Goal: Check status: Check status

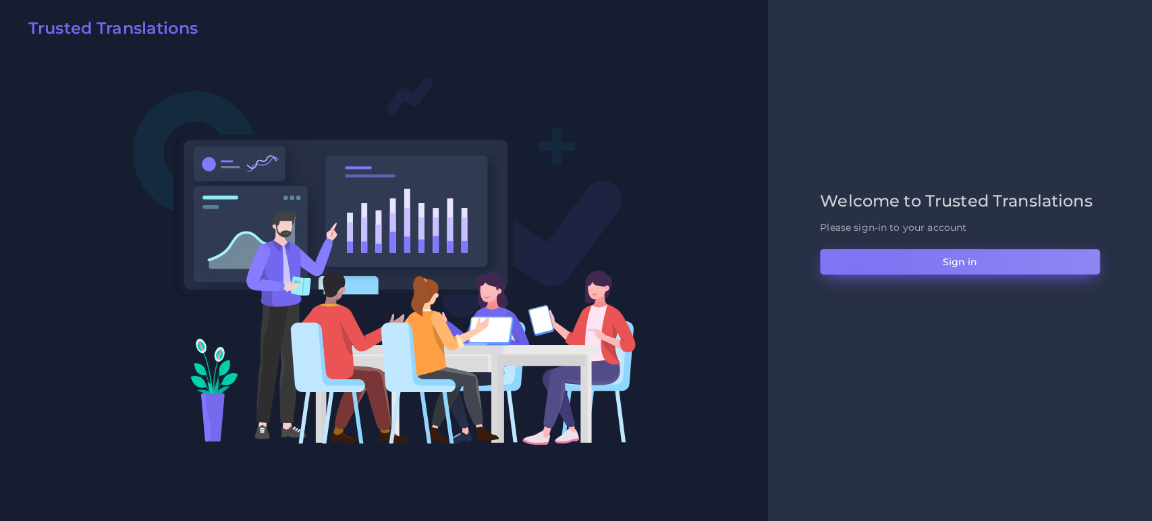
click at [858, 267] on button "Sign in" at bounding box center [960, 262] width 280 height 26
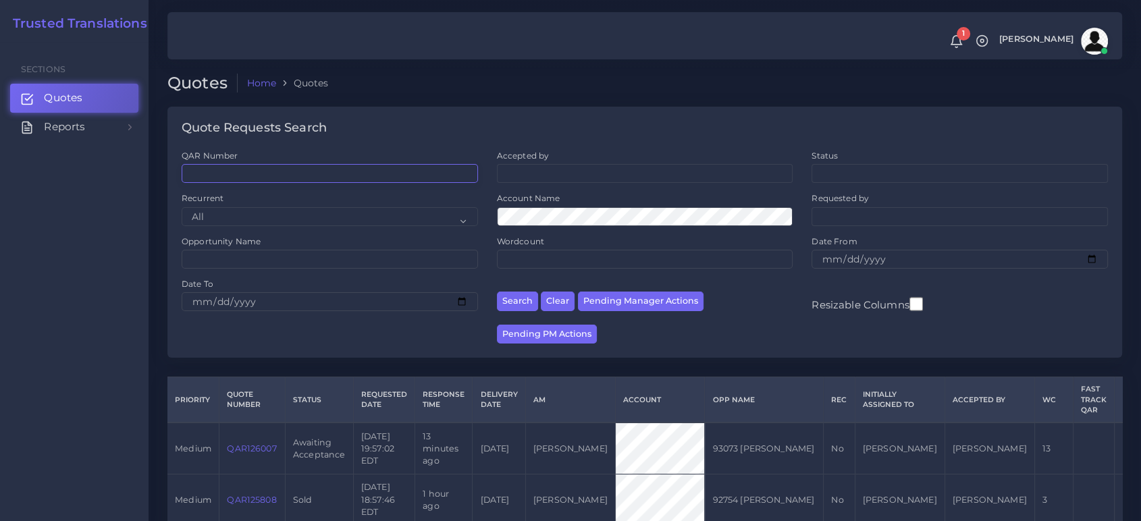
drag, startPoint x: 231, startPoint y: 165, endPoint x: 240, endPoint y: 169, distance: 10.0
click at [232, 165] on input "QAR Number" at bounding box center [330, 173] width 296 height 19
paste input "QAR126007"
type input "QAR126007"
click at [497, 292] on button "Search" at bounding box center [517, 302] width 41 height 20
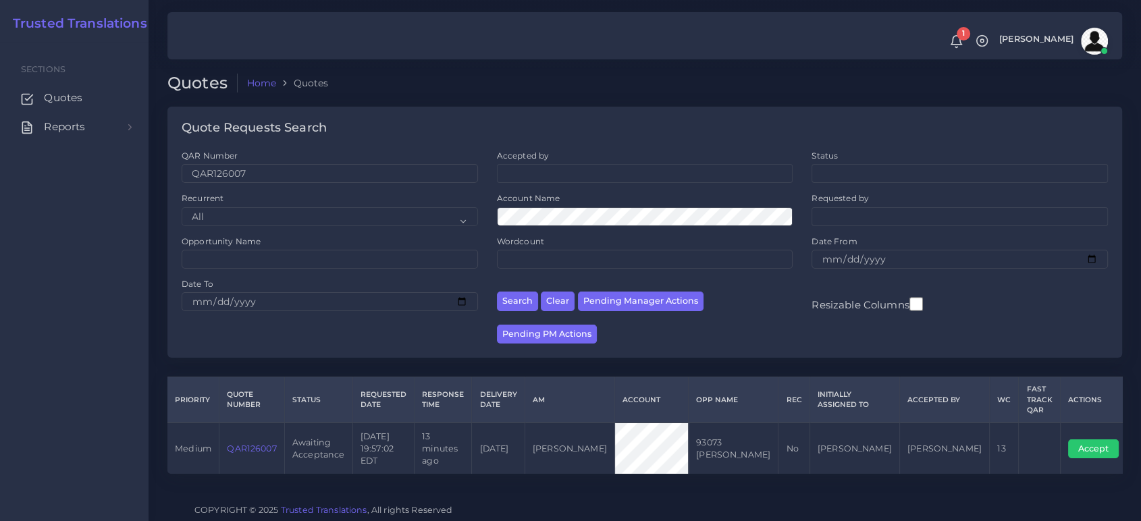
scroll to position [5, 0]
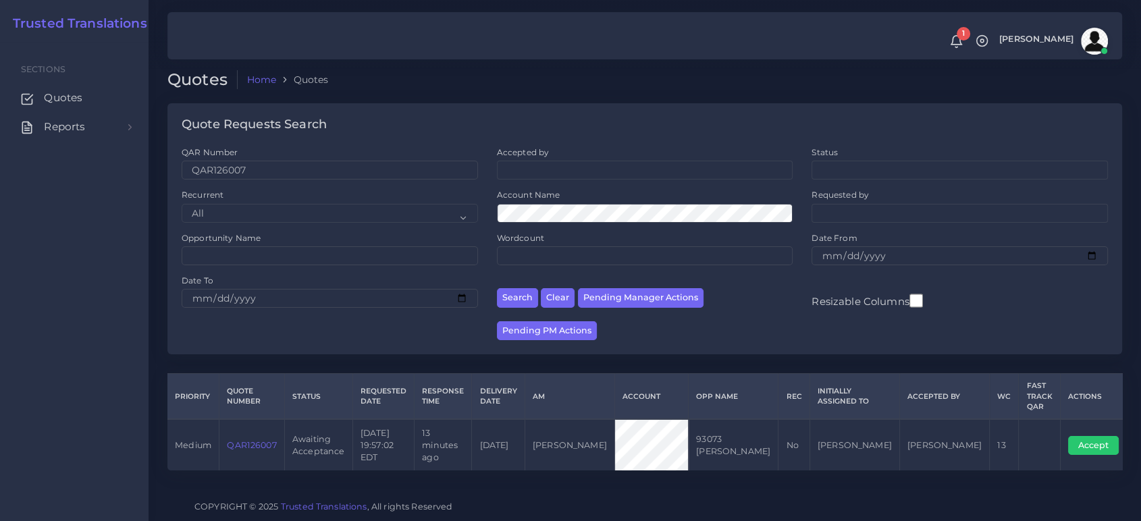
click at [262, 440] on link "QAR126007" at bounding box center [251, 445] width 49 height 10
drag, startPoint x: 277, startPoint y: 447, endPoint x: 227, endPoint y: 451, distance: 50.1
click at [227, 451] on td "QAR126007" at bounding box center [251, 444] width 65 height 51
click at [711, 451] on tr "medium QAR126007 Awaiting Acceptance 2025-09-15 19:57:02 EDT 13 minutes ago 202…" at bounding box center [651, 444] width 969 height 51
copy tr "Tomas Newland"
